Goal: Information Seeking & Learning: Learn about a topic

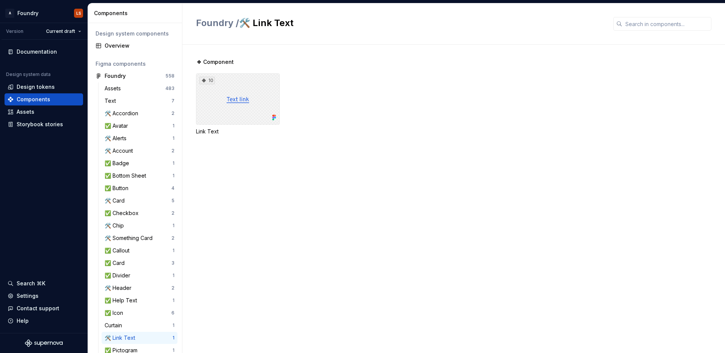
click at [265, 99] on div "10" at bounding box center [238, 98] width 84 height 51
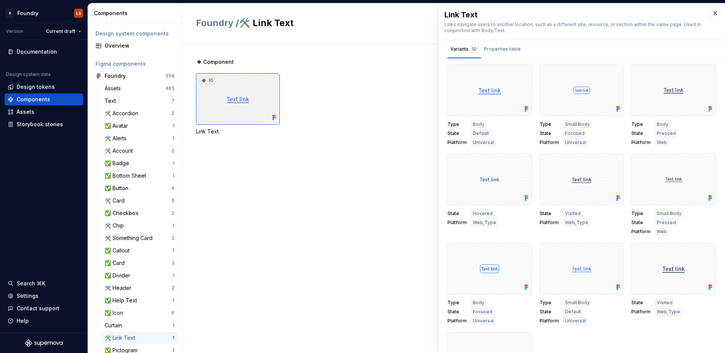
click at [276, 118] on icon at bounding box center [274, 118] width 8 height 8
click at [274, 117] on icon at bounding box center [274, 118] width 8 height 8
click at [234, 100] on div "10" at bounding box center [238, 98] width 84 height 51
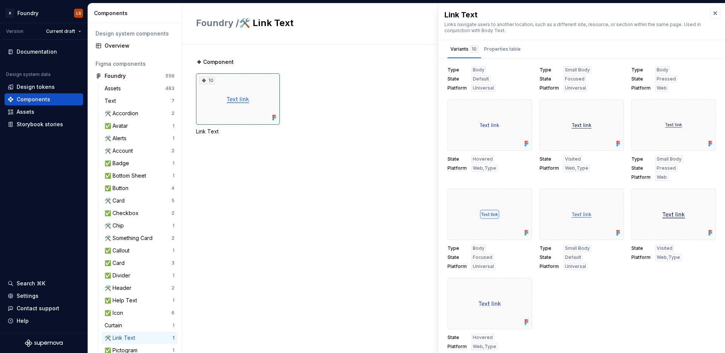
click at [391, 89] on div "10 Link Text" at bounding box center [460, 104] width 529 height 62
click at [501, 50] on div "Properties table" at bounding box center [502, 49] width 37 height 8
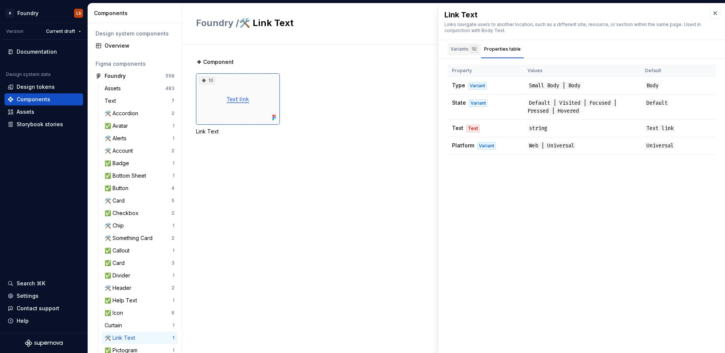
click at [457, 47] on div "Variants 10" at bounding box center [464, 49] width 28 height 8
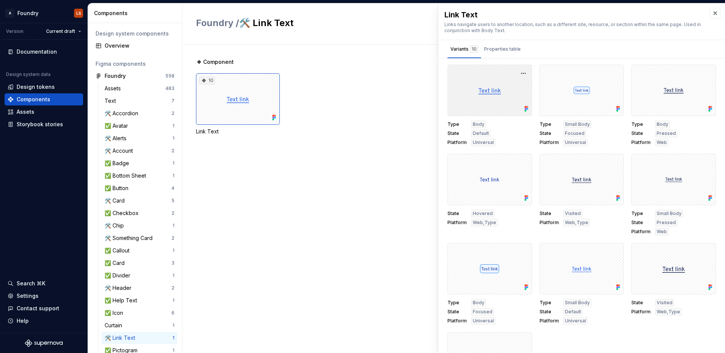
click at [506, 109] on div at bounding box center [489, 90] width 85 height 51
click at [483, 124] on div "Body" at bounding box center [478, 124] width 15 height 8
click at [273, 116] on icon at bounding box center [273, 116] width 2 height 2
click at [242, 166] on div "❖ Component 10 Link Text" at bounding box center [460, 199] width 529 height 308
